Goal: Task Accomplishment & Management: Manage account settings

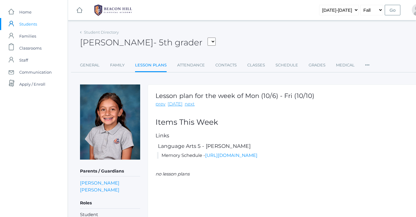
scroll to position [23, 0]
click at [38, 12] on link "icons/ui/navigation/home Created with Sketch. Home" at bounding box center [34, 12] width 68 height 12
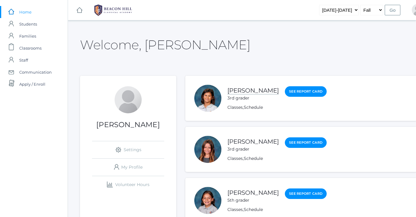
click at [238, 92] on link "[PERSON_NAME]" at bounding box center [253, 91] width 51 height 8
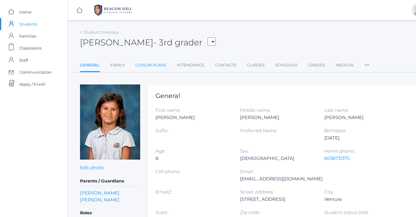
click at [160, 69] on link "Lesson Plans" at bounding box center [150, 65] width 31 height 12
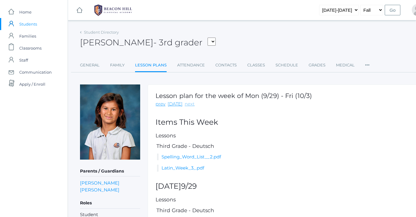
click at [190, 106] on link "next" at bounding box center [190, 104] width 10 height 7
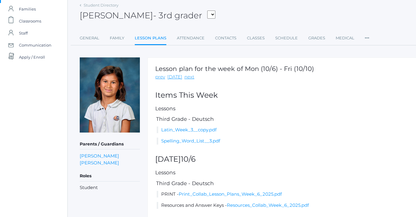
scroll to position [28, 0]
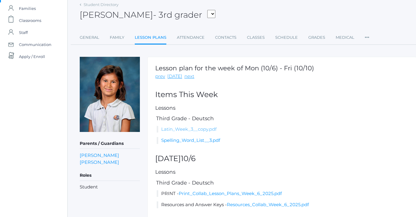
click at [204, 129] on link "Latin_Week_3__copy.pdf" at bounding box center [188, 129] width 55 height 6
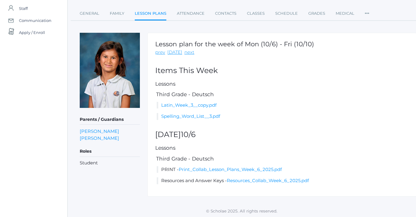
scroll to position [51, 0]
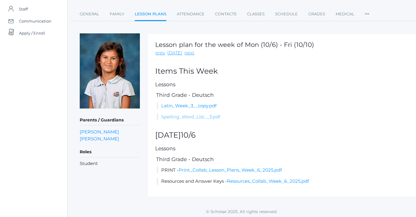
click at [216, 116] on link "Spelling_Word_List__3.pdf" at bounding box center [190, 117] width 59 height 6
click at [213, 167] on link "Print_Collab_Lesson_Plans_Week_6_2025.pdf" at bounding box center [230, 170] width 103 height 6
